Goal: Task Accomplishment & Management: Manage account settings

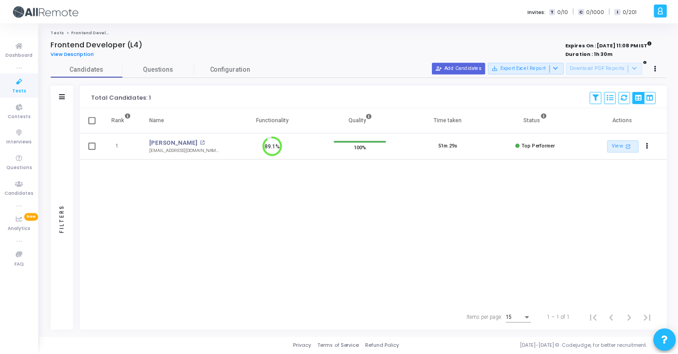
scroll to position [19, 23]
click at [33, 111] on link "Contests" at bounding box center [19, 110] width 38 height 25
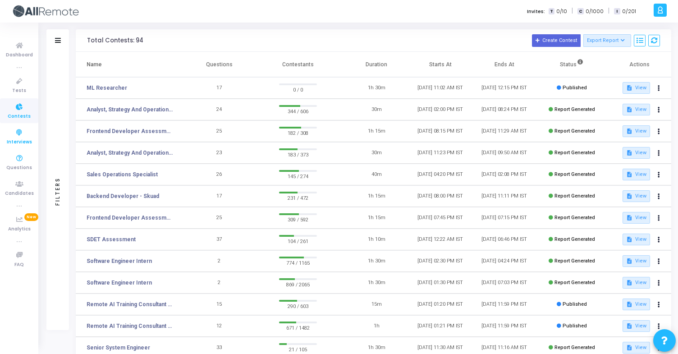
click at [21, 139] on span "Interviews" at bounding box center [19, 142] width 25 height 8
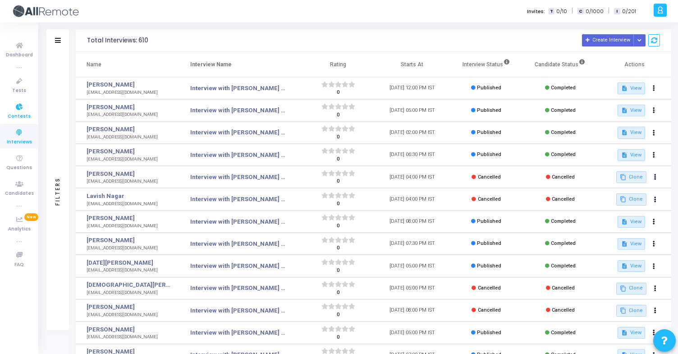
click at [23, 108] on icon at bounding box center [19, 106] width 19 height 11
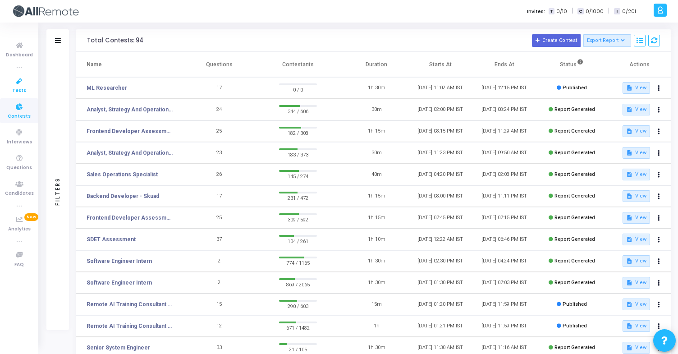
click at [25, 88] on span "Tests" at bounding box center [19, 91] width 14 height 8
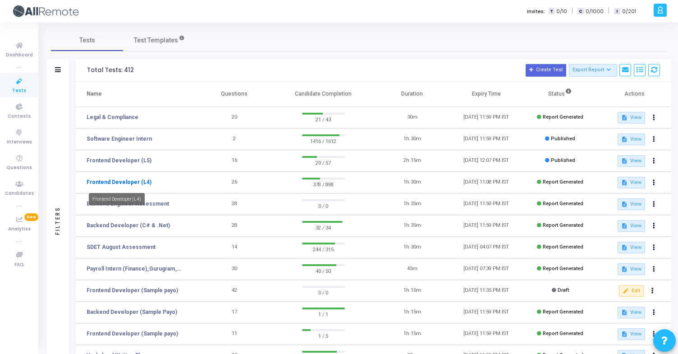
click at [138, 182] on link "Frontend Developer (L4)" at bounding box center [119, 182] width 65 height 8
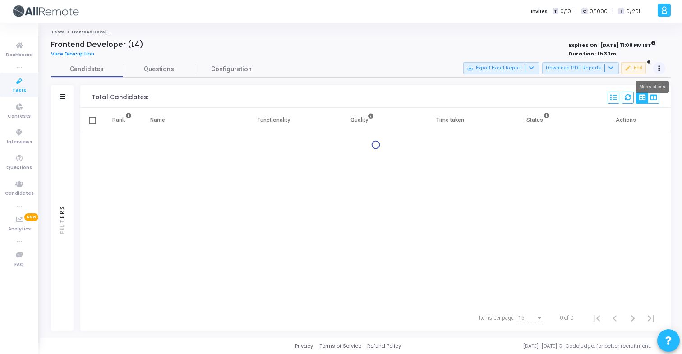
click at [661, 70] on button at bounding box center [659, 68] width 13 height 13
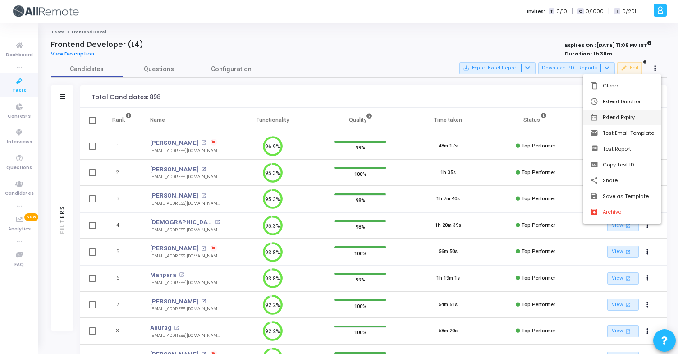
click at [640, 118] on button "date_range Extend Expiry" at bounding box center [622, 118] width 78 height 16
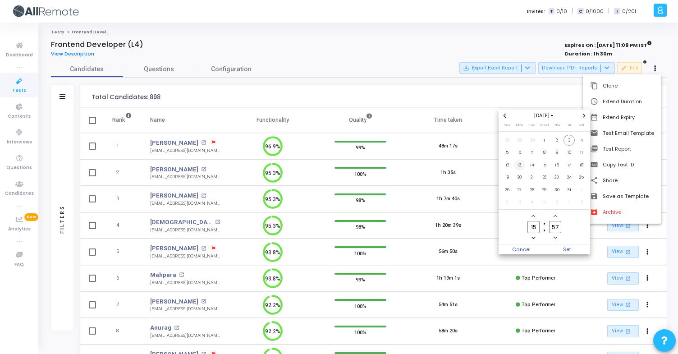
click at [521, 165] on span "13" at bounding box center [519, 165] width 11 height 11
click at [564, 250] on span "Set" at bounding box center [568, 249] width 46 height 10
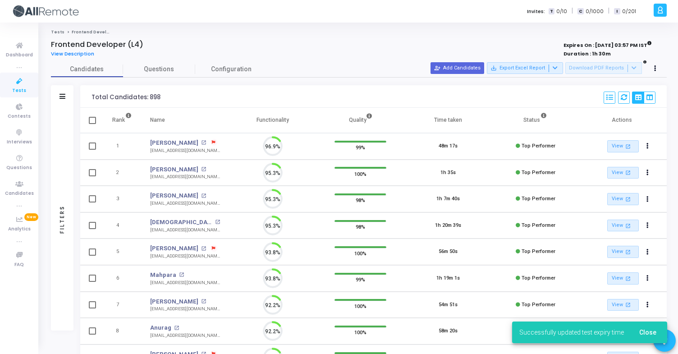
scroll to position [19, 23]
